Goal: Complete application form: Complete application form

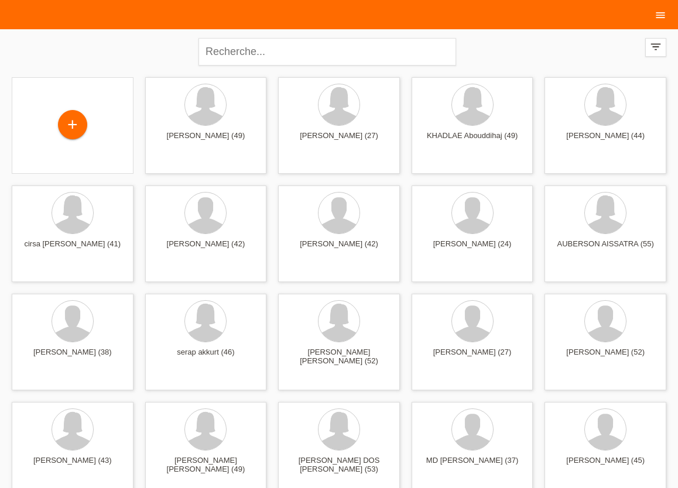
click at [660, 18] on icon "menu" at bounding box center [661, 15] width 12 height 12
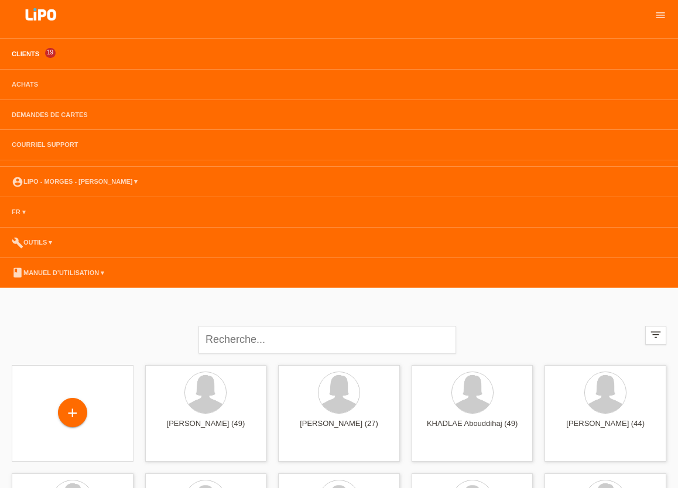
click at [29, 55] on link "Clients" at bounding box center [25, 53] width 39 height 7
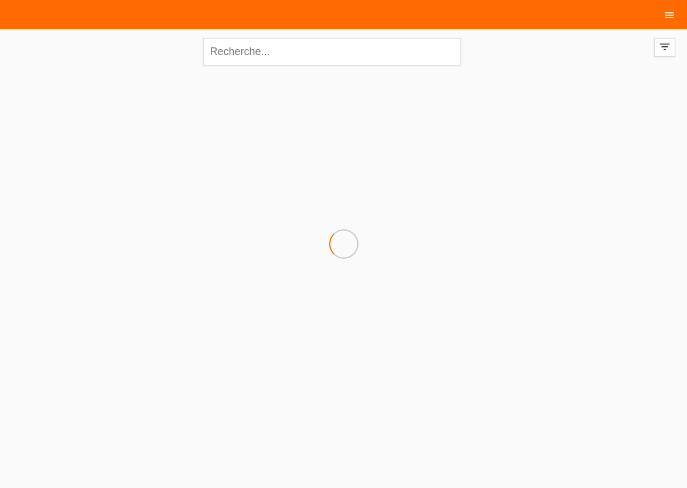
click at [667, 15] on icon "menu" at bounding box center [669, 15] width 12 height 12
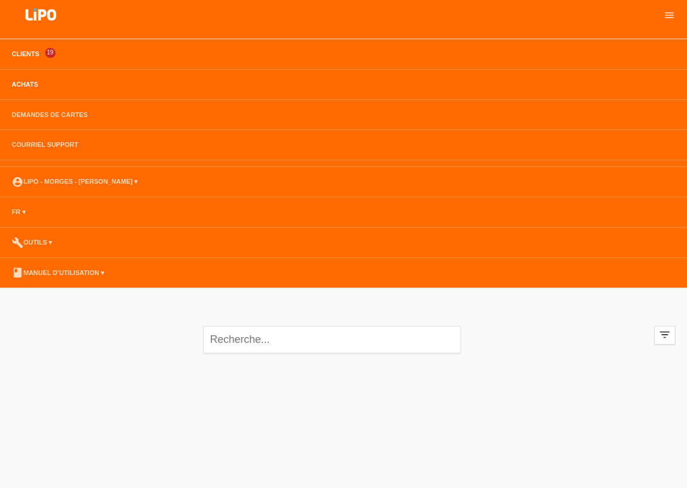
click at [15, 84] on link "Achats" at bounding box center [25, 84] width 38 height 7
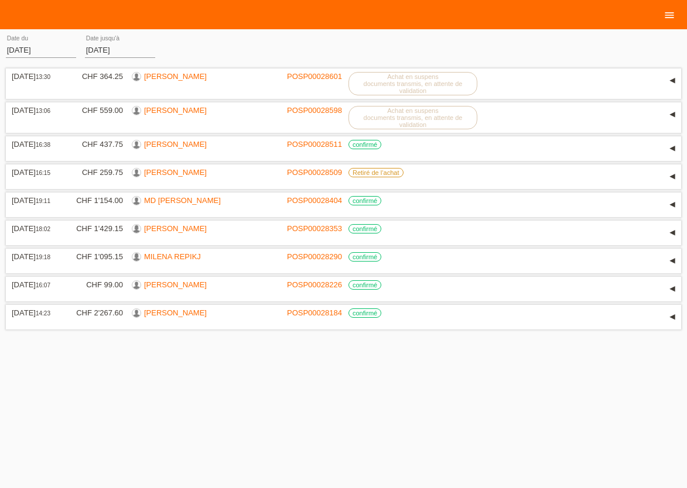
click at [667, 18] on icon "menu" at bounding box center [669, 15] width 12 height 12
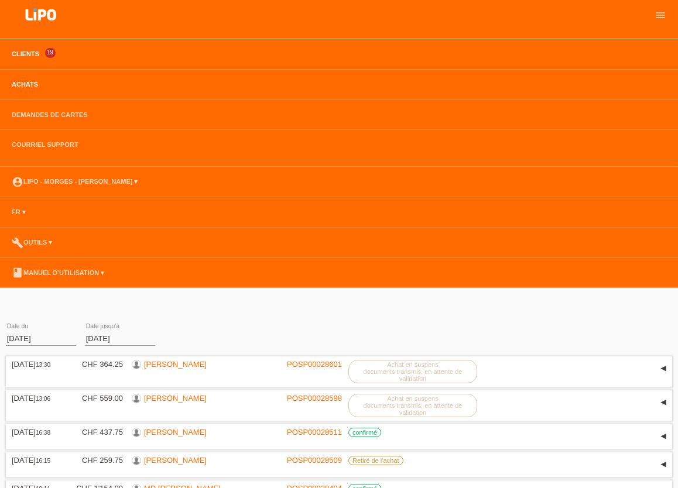
click at [31, 54] on link "Clients" at bounding box center [25, 53] width 39 height 7
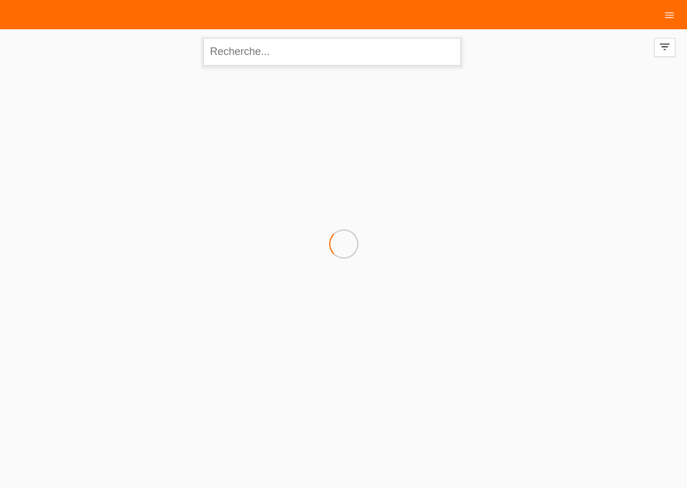
click at [239, 63] on input "text" at bounding box center [332, 52] width 258 height 28
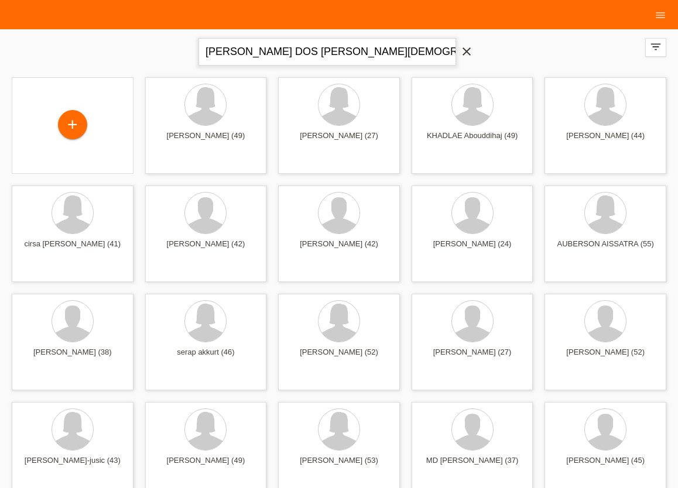
type input "RODRIGUEZ NOVAIS DOS SANTOS CRISTIANE"
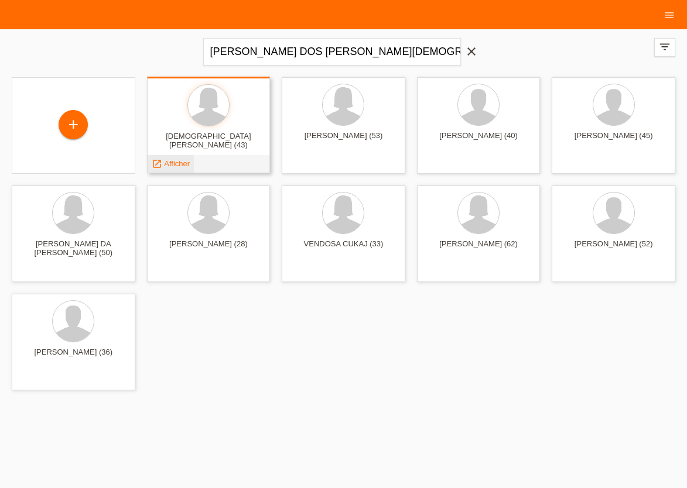
click at [181, 167] on span "Afficher" at bounding box center [177, 163] width 26 height 9
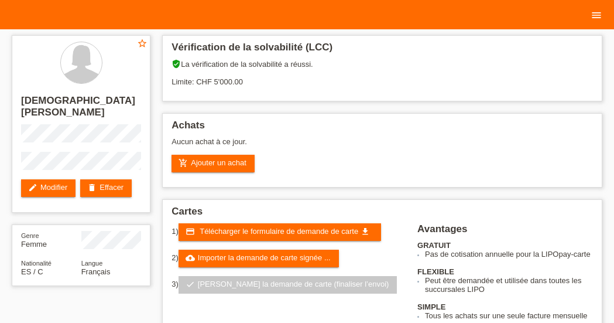
click at [597, 15] on icon "menu" at bounding box center [597, 15] width 12 height 12
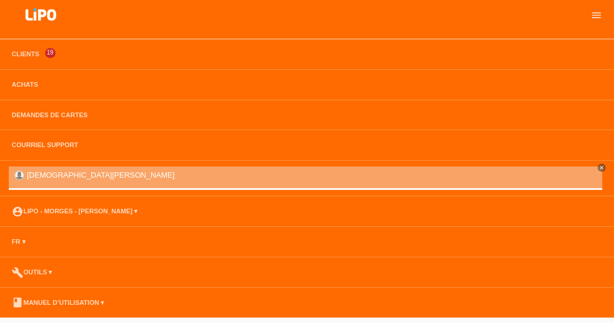
click at [30, 59] on li "Clients 19" at bounding box center [307, 54] width 614 height 30
click at [28, 54] on link "Clients" at bounding box center [25, 53] width 39 height 7
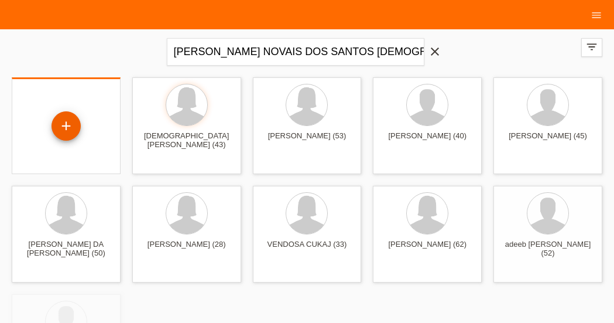
click at [68, 125] on div "+" at bounding box center [66, 125] width 29 height 29
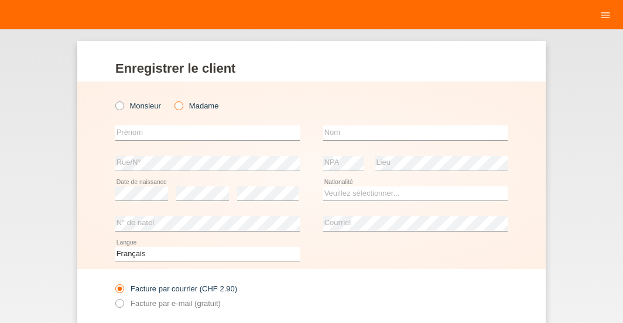
click at [173, 100] on icon at bounding box center [173, 100] width 0 height 0
click at [174, 107] on input "Madame" at bounding box center [178, 105] width 8 height 8
radio input "true"
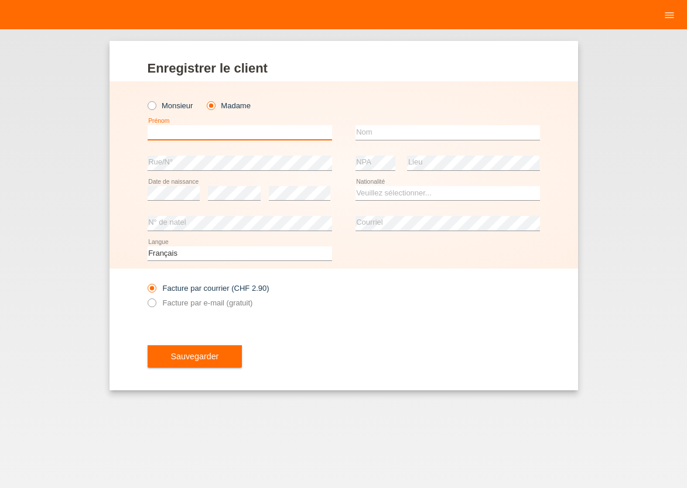
click at [220, 136] on input "text" at bounding box center [240, 132] width 184 height 15
type input "[PERSON_NAME]"
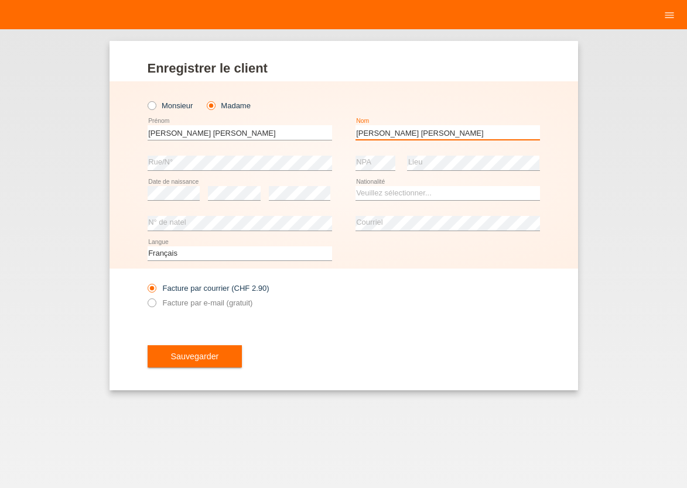
type input "[PERSON_NAME] [PERSON_NAME]"
click at [355, 186] on select "Veuillez sélectionner... Suisse Allemagne Autriche Liechtenstein ------------ A…" at bounding box center [447, 193] width 184 height 14
select select "EC"
click at [0, 0] on option "[GEOGRAPHIC_DATA]" at bounding box center [0, 0] width 0 height 0
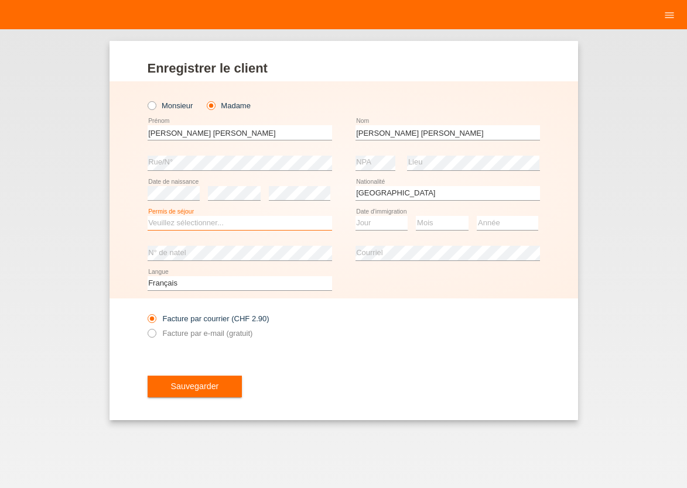
click at [148, 216] on select "Veuillez sélectionner... C B B - Statut de réfugié Autre" at bounding box center [240, 223] width 184 height 14
select select "B"
click at [0, 0] on option "B" at bounding box center [0, 0] width 0 height 0
click at [355, 216] on select "Jour 01 02 03 04 05 06 07 08 09 10 11" at bounding box center [381, 223] width 53 height 14
select select "01"
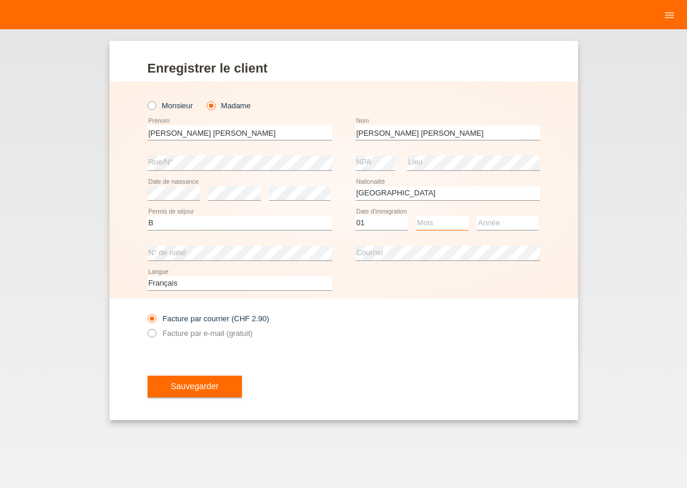
click at [0, 0] on option "01" at bounding box center [0, 0] width 0 height 0
select select "09"
select select "2017"
click at [145, 322] on icon at bounding box center [145, 327] width 0 height 0
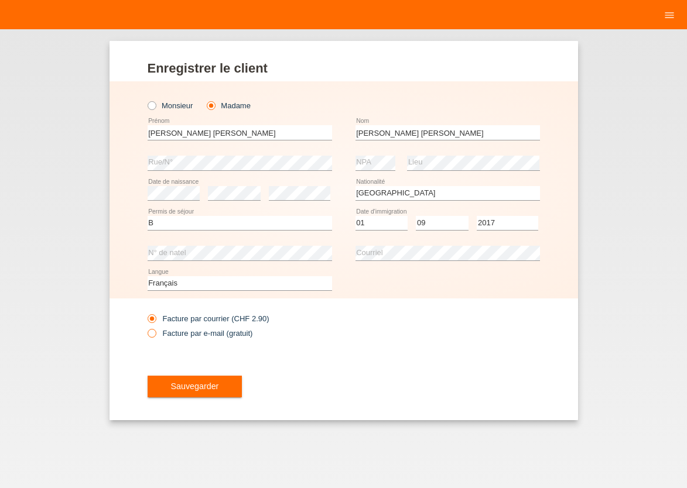
click at [152, 322] on input "Facture par e-mail (gratuit)" at bounding box center [152, 336] width 8 height 15
radio input "true"
click at [180, 322] on button "Sauvegarder" at bounding box center [195, 387] width 95 height 22
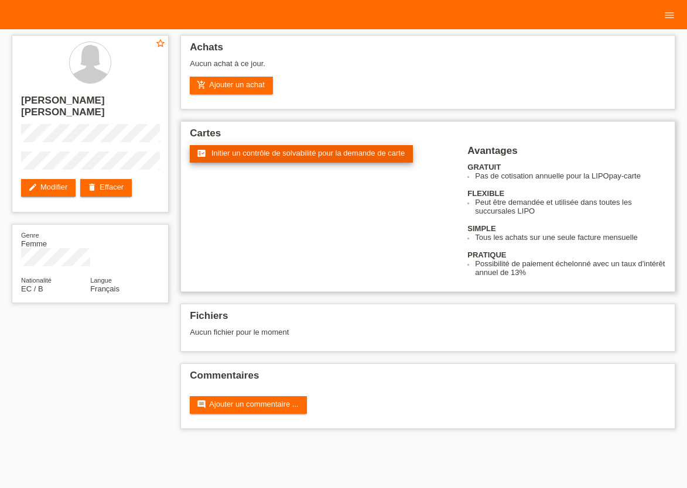
click at [377, 152] on span "Initier un contrôle de solvabilité pour la demande de carte" at bounding box center [307, 153] width 193 height 9
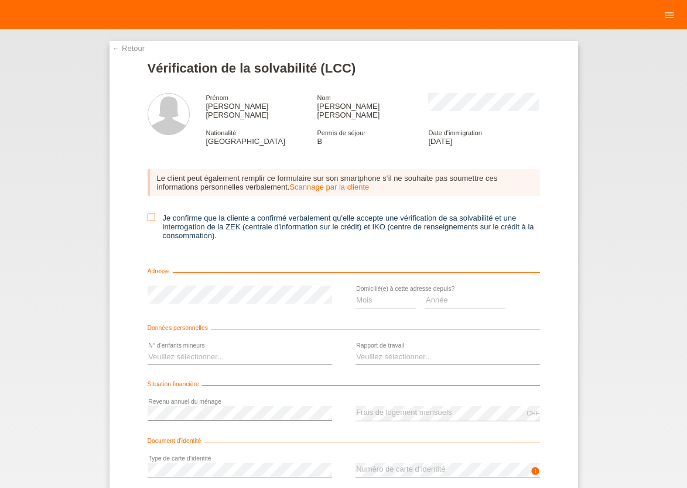
click at [149, 214] on icon at bounding box center [152, 218] width 8 height 8
click at [149, 214] on input "Je confirme que la cliente a confirmé verbalement qu'elle accepte une vérificat…" at bounding box center [152, 218] width 8 height 8
checkbox input "true"
click at [355, 293] on select "Mois 01 02 03 04 05 06 07 08 09 10" at bounding box center [385, 300] width 61 height 14
select select "05"
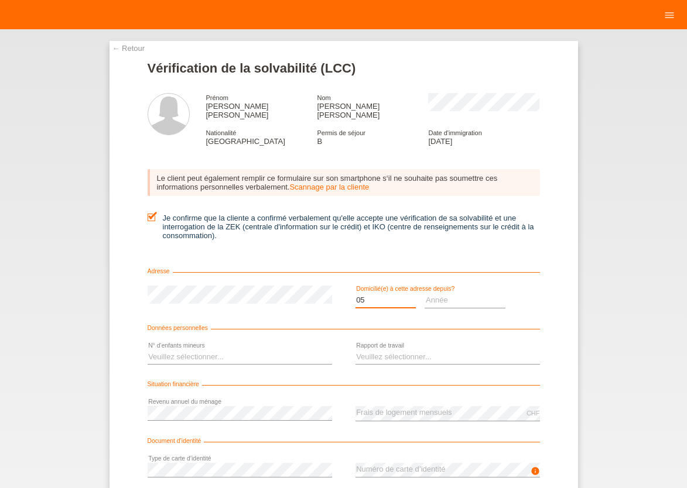
click at [0, 0] on option "05" at bounding box center [0, 0] width 0 height 0
click at [424, 293] on select "Année 2025 2024 2023 2022 2021 2020 2019 2018 2017 2016 2015 2014 2013 2012 201…" at bounding box center [464, 300] width 81 height 14
select select "2025"
click at [0, 0] on option "2025" at bounding box center [0, 0] width 0 height 0
click at [148, 350] on select "Veuillez sélectionner... 0 1 2 3 4 5 6 7 8 9" at bounding box center [240, 357] width 184 height 14
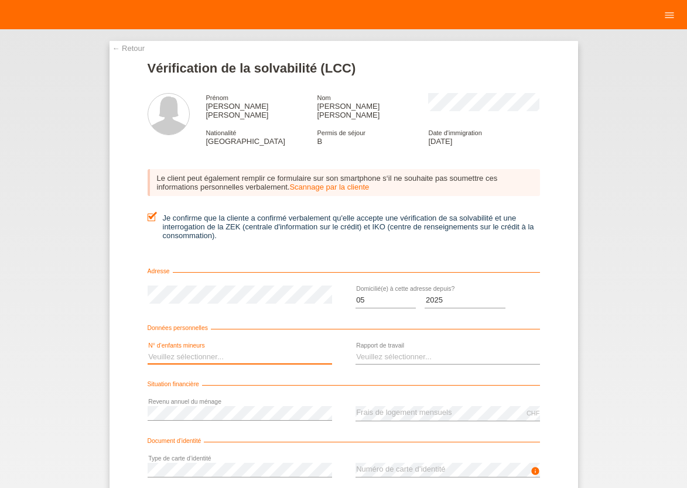
select select "0"
click at [0, 0] on option "0" at bounding box center [0, 0] width 0 height 0
click at [355, 350] on select "Veuillez sélectionner... A durée indéterminée A durée déterminée Apprenti/étudi…" at bounding box center [447, 357] width 184 height 14
select select "UNLIMITED"
click at [0, 0] on option "A durée indéterminée" at bounding box center [0, 0] width 0 height 0
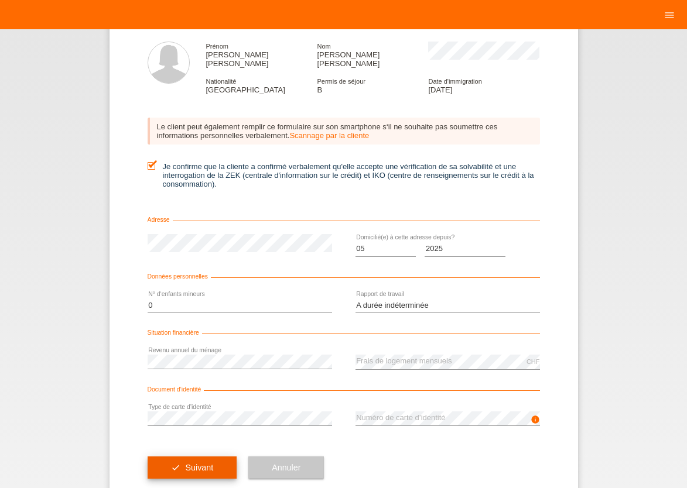
click at [178, 457] on button "check Suivant" at bounding box center [193, 468] width 90 height 22
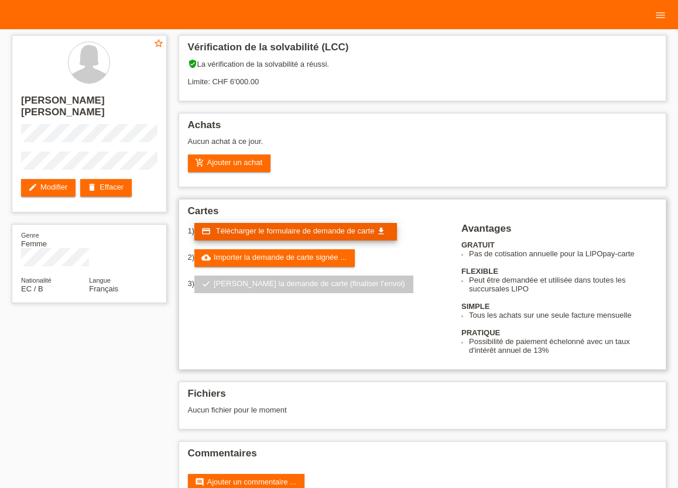
click at [282, 235] on span "Télécharger le formulaire de demande de carte" at bounding box center [294, 231] width 159 height 9
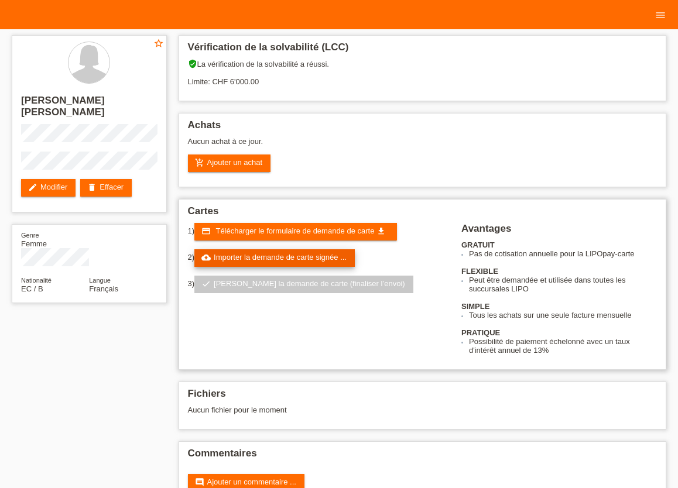
click at [241, 258] on link "cloud_upload Importer la demande de carte signée ..." at bounding box center [274, 258] width 160 height 18
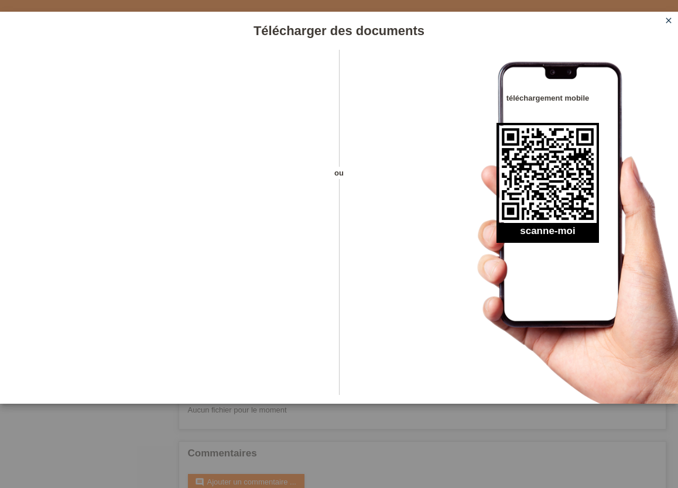
click at [664, 19] on icon "close" at bounding box center [668, 20] width 9 height 9
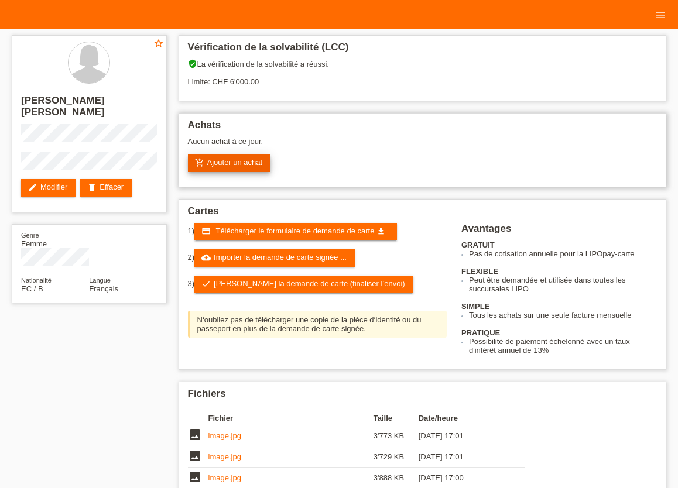
click at [242, 158] on link "add_shopping_cart Ajouter un achat" at bounding box center [229, 164] width 83 height 18
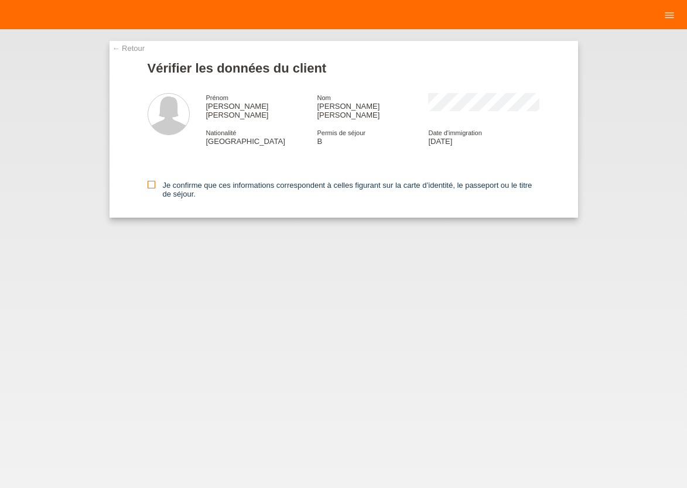
click at [152, 181] on icon at bounding box center [152, 185] width 8 height 8
click at [152, 181] on input "Je confirme que ces informations correspondent à celles figurant sur la carte d…" at bounding box center [152, 185] width 8 height 8
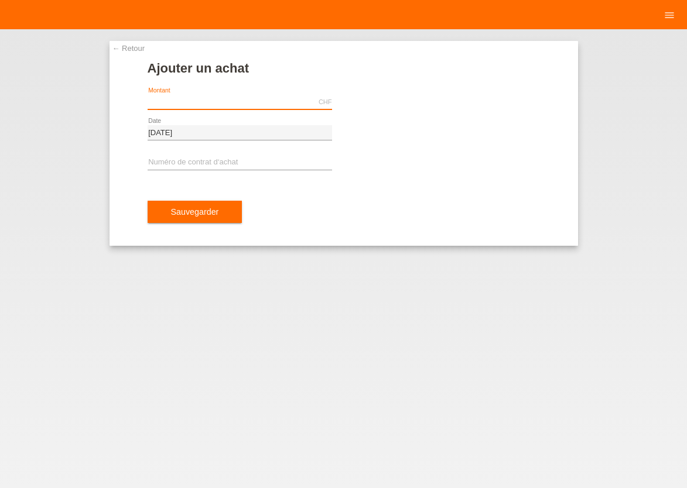
drag, startPoint x: 242, startPoint y: 107, endPoint x: 287, endPoint y: 97, distance: 46.2
click at [242, 107] on input "text" at bounding box center [240, 102] width 184 height 15
type input "1154.00"
click at [167, 165] on input "text" at bounding box center [240, 163] width 184 height 15
type input "x"
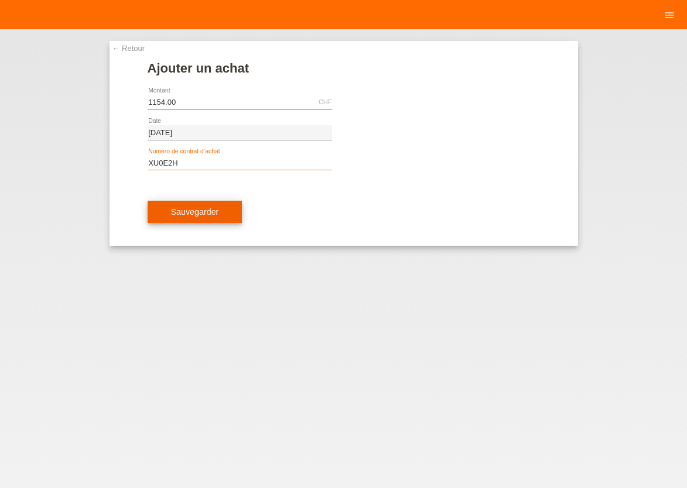
type input "XU0E2H"
click at [176, 207] on span "Sauvegarder" at bounding box center [195, 211] width 48 height 9
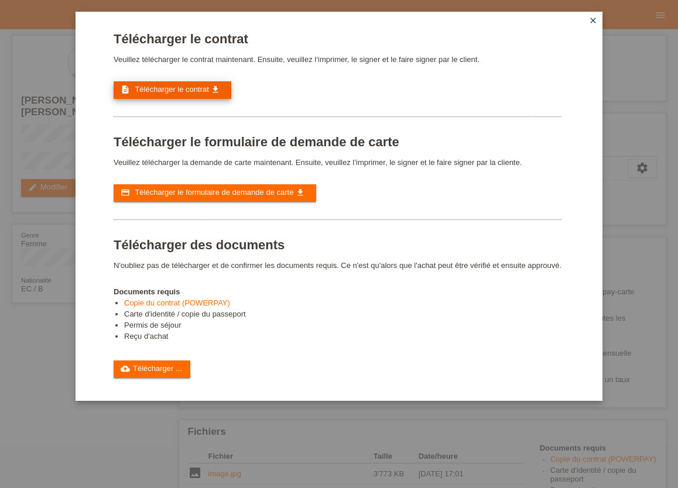
click at [194, 95] on link "description Télécharger le contrat get_app" at bounding box center [173, 90] width 118 height 18
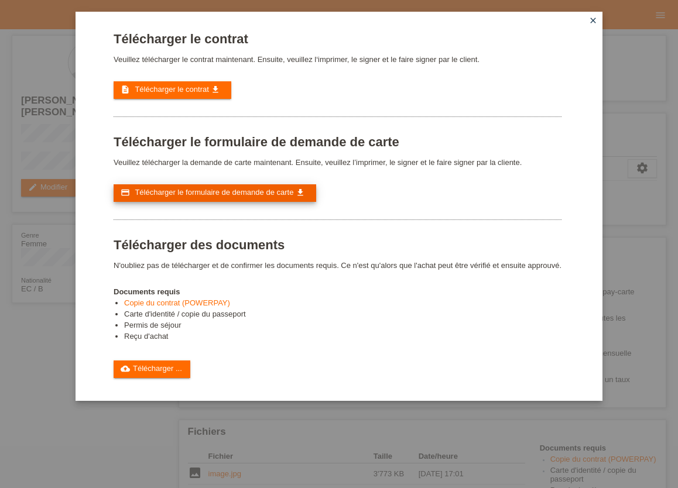
click at [206, 197] on span "Télécharger le formulaire de demande de carte" at bounding box center [214, 192] width 159 height 9
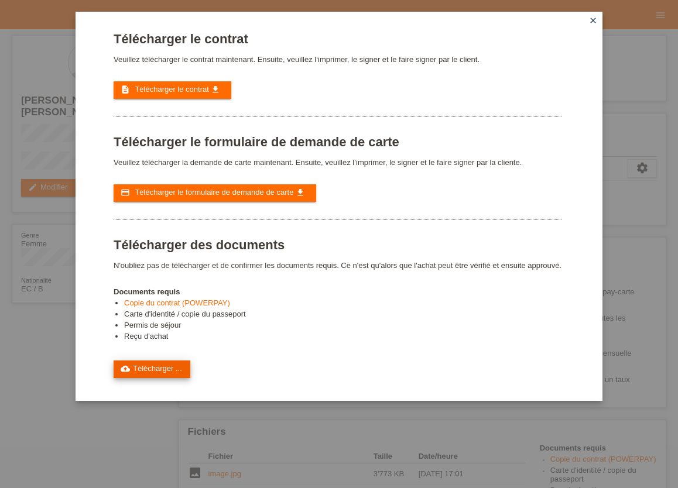
click at [163, 378] on link "cloud_upload Télécharger ..." at bounding box center [152, 370] width 77 height 18
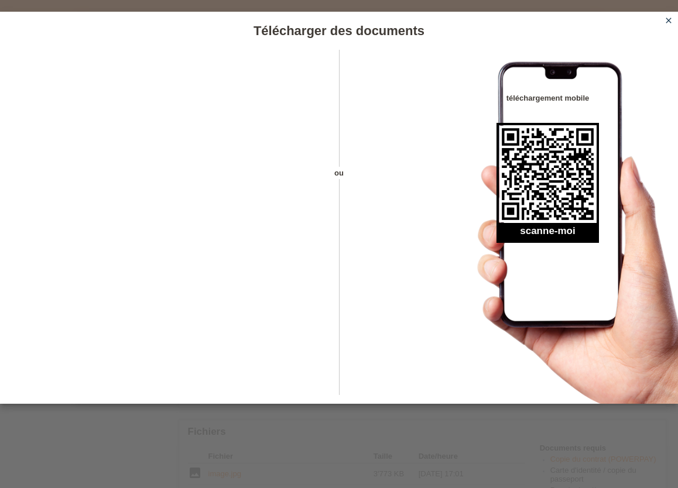
drag, startPoint x: 666, startPoint y: 22, endPoint x: 660, endPoint y: 25, distance: 6.5
click at [666, 22] on icon "close" at bounding box center [668, 20] width 9 height 9
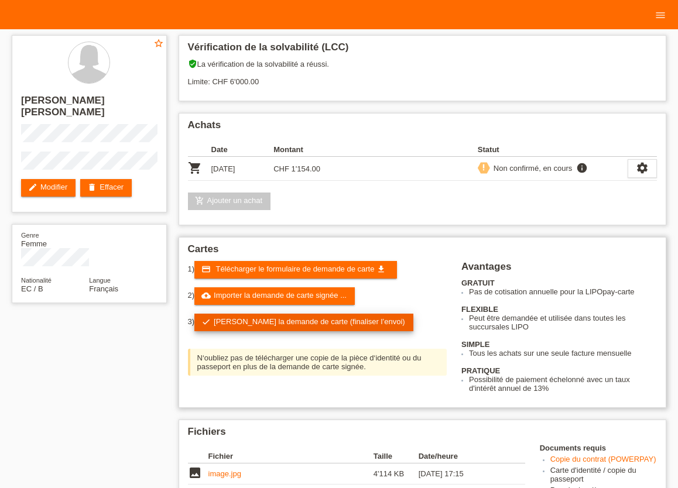
click at [245, 323] on link "check Soumettre la demande de carte (finaliser l’envoi)" at bounding box center [303, 323] width 219 height 18
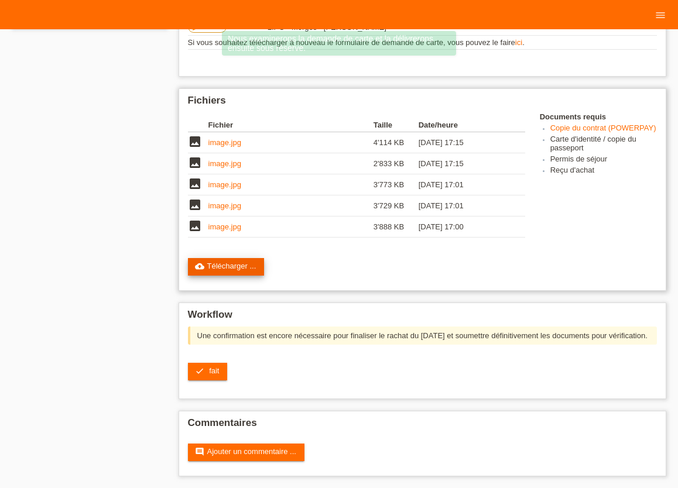
scroll to position [290, 0]
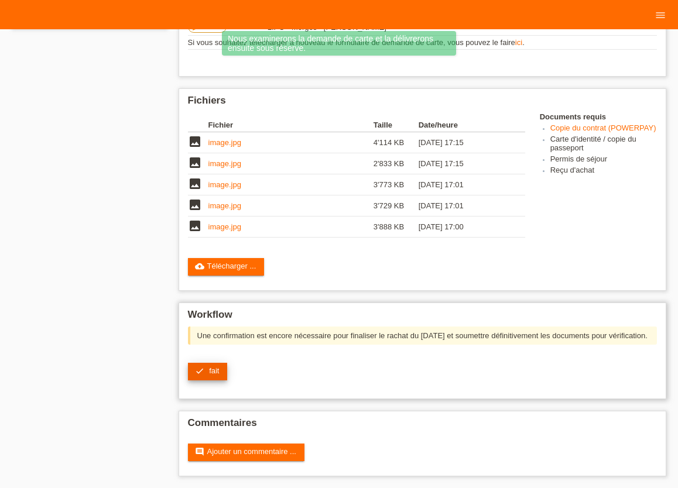
click at [211, 373] on span "fait" at bounding box center [214, 371] width 10 height 9
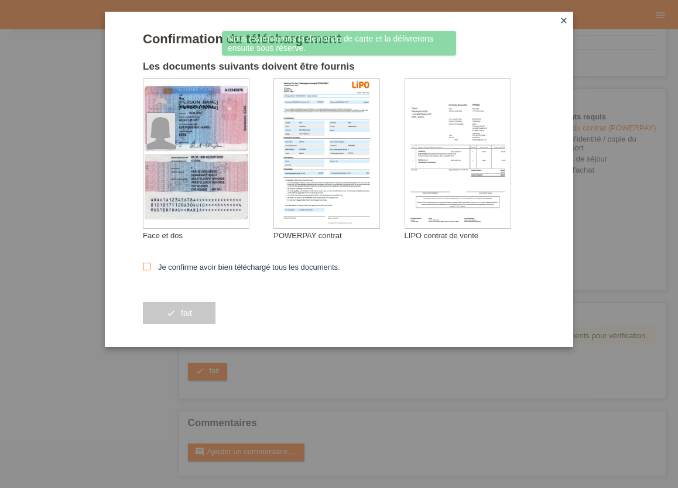
click at [145, 269] on icon at bounding box center [147, 267] width 8 height 8
click at [145, 269] on input "Je confirme avoir bien téléchargé tous les documents." at bounding box center [147, 267] width 8 height 8
checkbox input "true"
click at [172, 311] on button "check fait" at bounding box center [179, 313] width 73 height 22
